Goal: Task Accomplishment & Management: Manage account settings

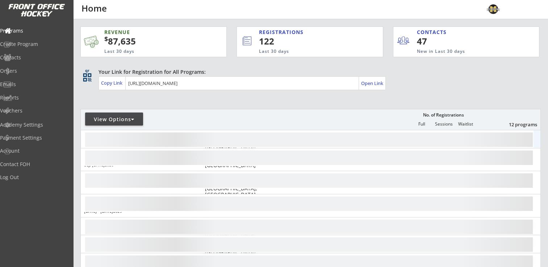
scroll to position [109, 0]
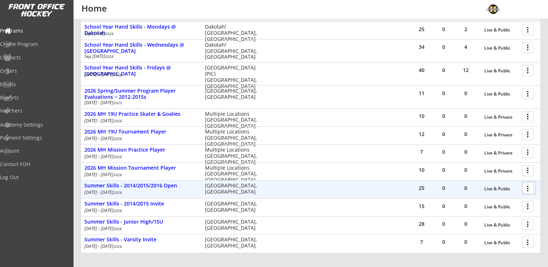
click at [526, 188] on div at bounding box center [528, 188] width 13 height 13
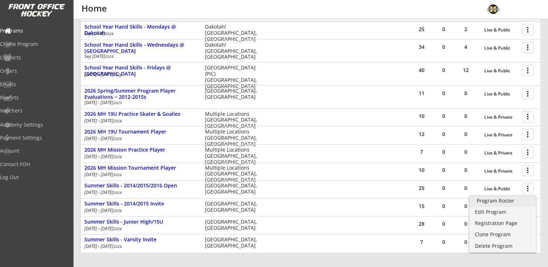
click at [505, 202] on div "Program Roster" at bounding box center [502, 200] width 52 height 5
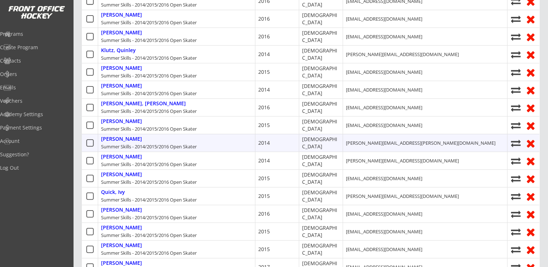
scroll to position [290, 0]
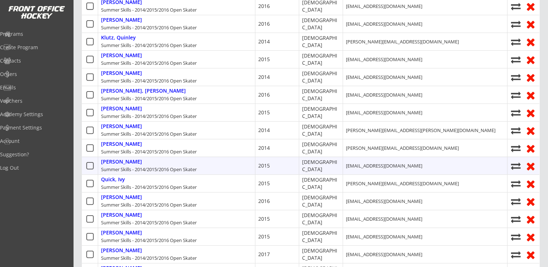
click at [515, 166] on use at bounding box center [516, 166] width 10 height 7
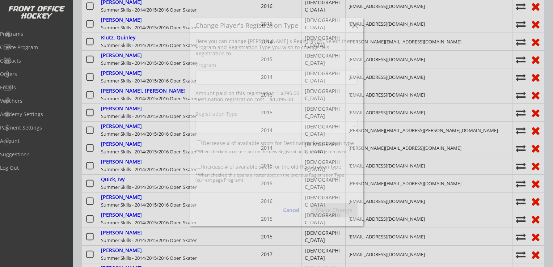
select select ""1348695171700984260__LOOKUP__1756232858398x188899357795287040""
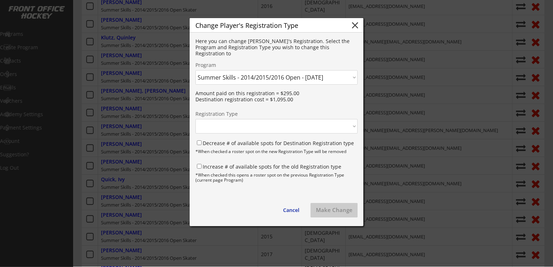
select select ""1348695171700984260__LOOKUP__1756232858398x770353421029474300""
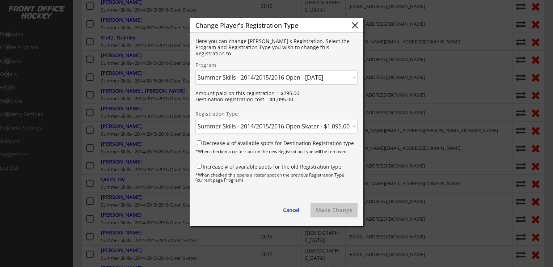
click at [287, 76] on select "Click here... 2025 MH Mission Practice Player - 3/05/25 2025 MH Mission Tournam…" at bounding box center [277, 77] width 162 height 14
click at [257, 56] on div "Here you can change Nora's Registration. Select the Program and Registration Ty…" at bounding box center [277, 47] width 162 height 18
click at [274, 76] on select "Click here... 2025 MH Mission Practice Player - 3/05/25 2025 MH Mission Tournam…" at bounding box center [277, 77] width 162 height 14
select select ""1348695171700984260__LOOKUP__1756229455123x504337581270892540""
click at [196, 70] on select "Click here... 2025 MH Mission Practice Player - 3/05/25 2025 MH Mission Tournam…" at bounding box center [277, 77] width 162 height 14
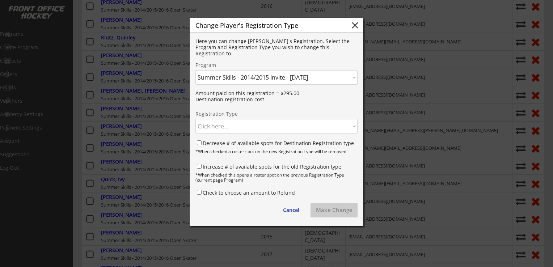
click at [243, 124] on select "Click here... Summer Skills - 2014/2015 Invite Skater - $1,095.00 Summer Skills…" at bounding box center [277, 126] width 162 height 14
select select ""1348695171700984260__LOOKUP__1756229455123x512464933470339100""
click at [196, 119] on select "Click here... Summer Skills - 2014/2015 Invite Skater - $1,095.00 Summer Skills…" at bounding box center [277, 126] width 162 height 14
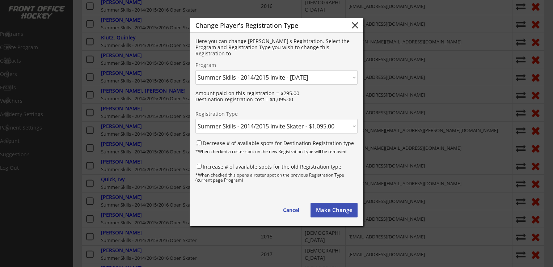
click at [199, 144] on input "Decrease # of available spots for Destination Registration type" at bounding box center [199, 142] width 5 height 5
checkbox input "true"
click at [198, 166] on input "Increase # of available spots for the old Registration type" at bounding box center [199, 166] width 5 height 5
checkbox input "true"
click at [342, 214] on button "Make Change" at bounding box center [334, 210] width 47 height 14
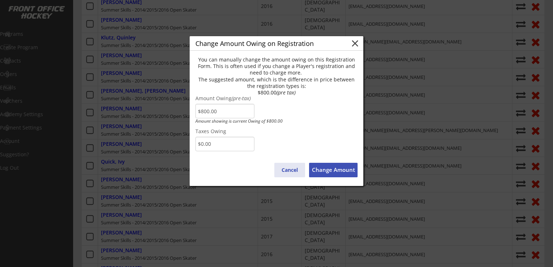
click at [291, 169] on button "Cancel" at bounding box center [289, 170] width 31 height 14
type input "$0.00"
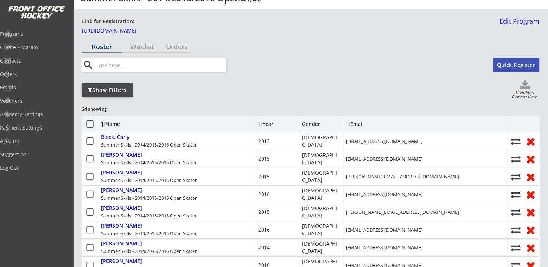
scroll to position [0, 0]
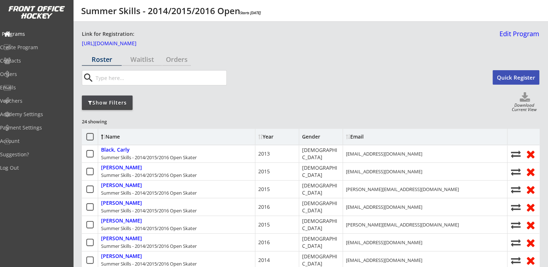
click at [33, 34] on div "Programs" at bounding box center [34, 33] width 65 height 5
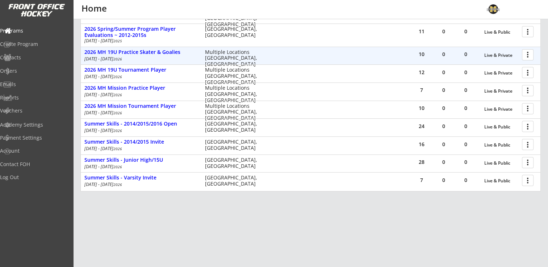
scroll to position [178, 0]
